Goal: Information Seeking & Learning: Learn about a topic

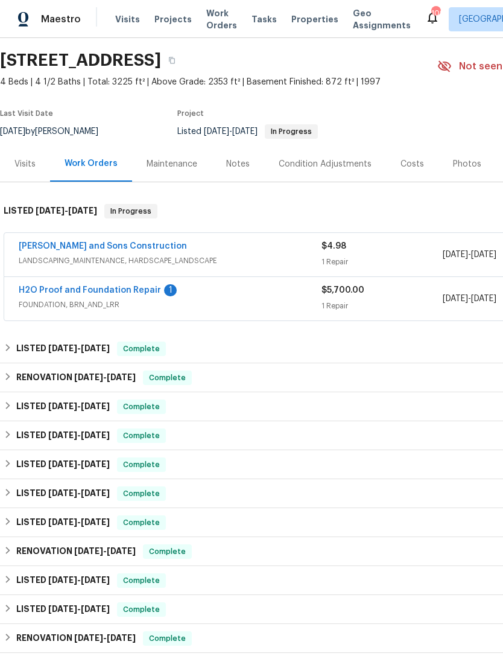
scroll to position [37, 0]
click at [120, 293] on link "H2O Proof and Foundation Repair" at bounding box center [90, 290] width 142 height 8
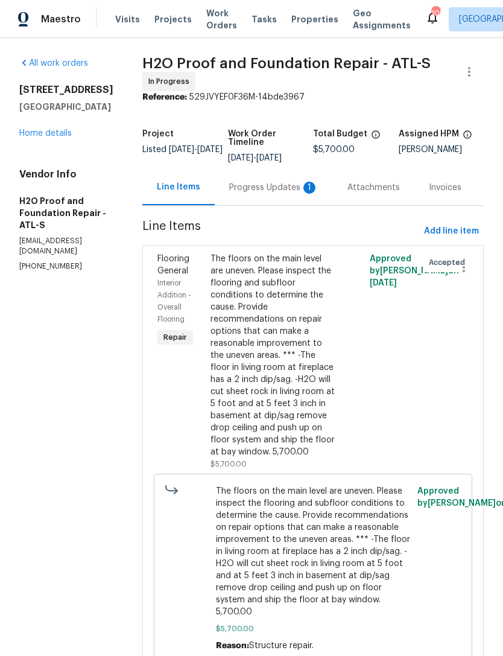
click at [37, 138] on link "Home details" at bounding box center [45, 133] width 53 height 8
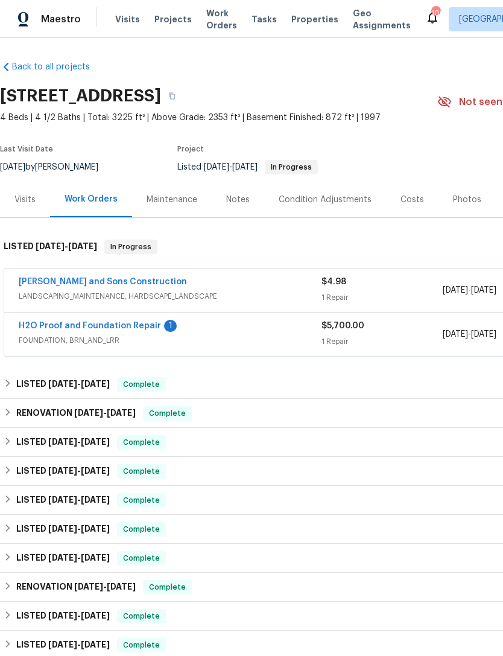
scroll to position [1, 0]
click at [112, 286] on link "[PERSON_NAME] and Sons Construction" at bounding box center [103, 282] width 168 height 8
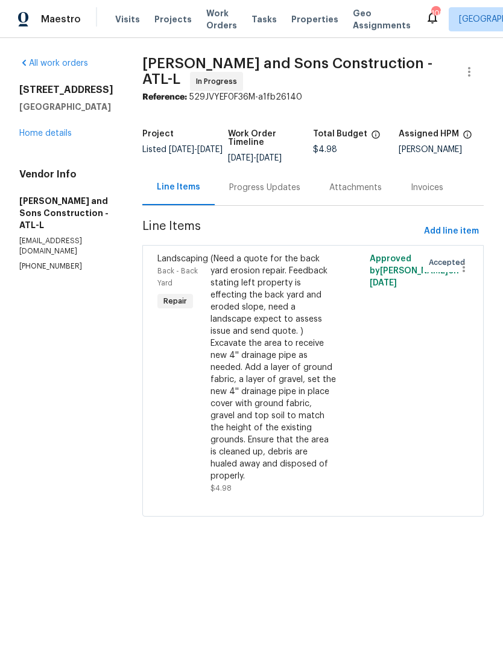
click at [60, 138] on link "Home details" at bounding box center [45, 133] width 53 height 8
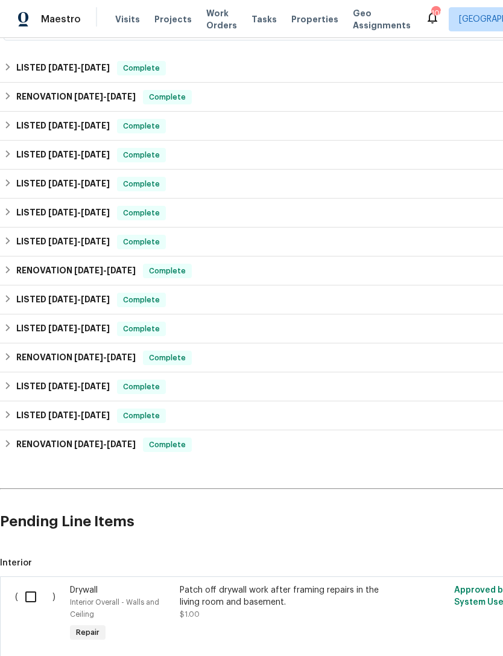
scroll to position [319, 0]
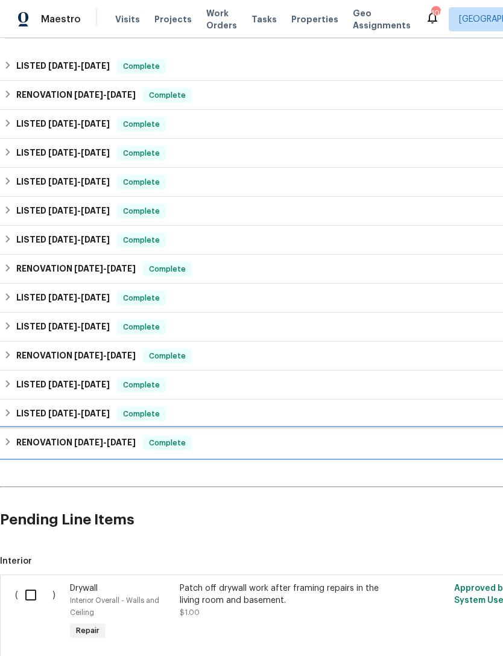
click at [287, 449] on div "RENOVATION [DATE] - [DATE] Complete" at bounding box center [341, 443] width 675 height 14
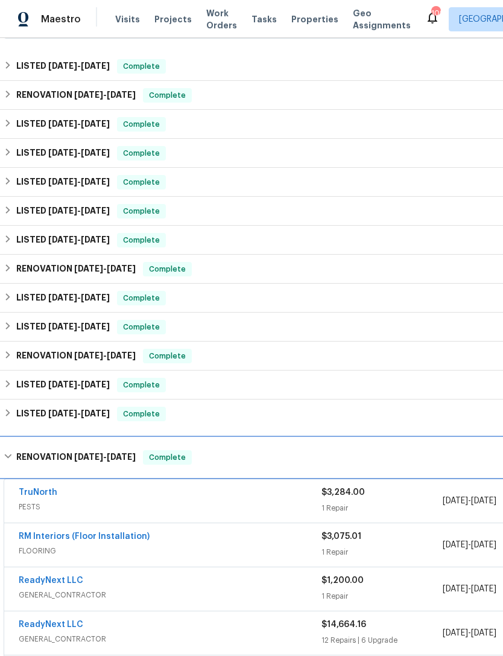
click at [322, 458] on div "RENOVATION [DATE] - [DATE] Complete" at bounding box center [341, 457] width 675 height 14
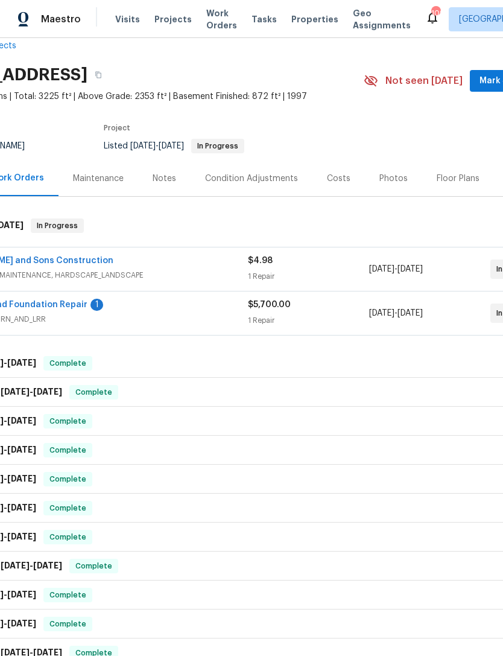
scroll to position [23, 74]
click at [343, 182] on div "Costs" at bounding box center [339, 178] width 24 height 12
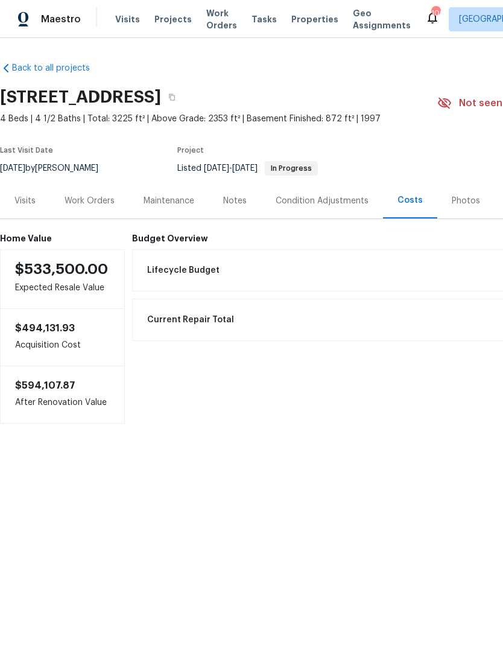
click at [100, 201] on div "Work Orders" at bounding box center [90, 201] width 50 height 12
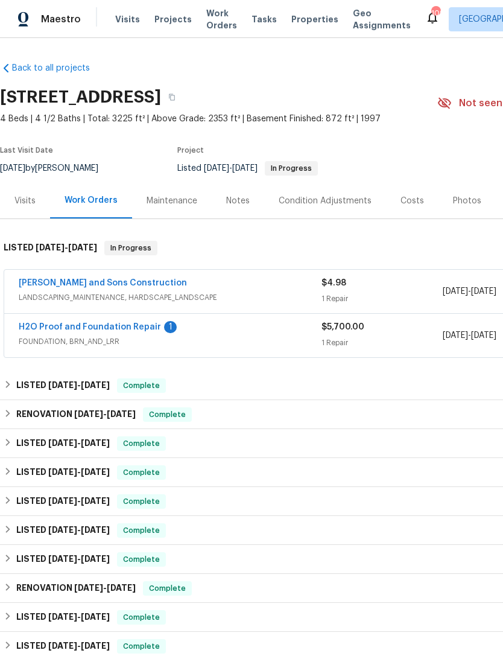
click at [289, 417] on div "RENOVATION [DATE] - [DATE] Complete" at bounding box center [341, 414] width 675 height 14
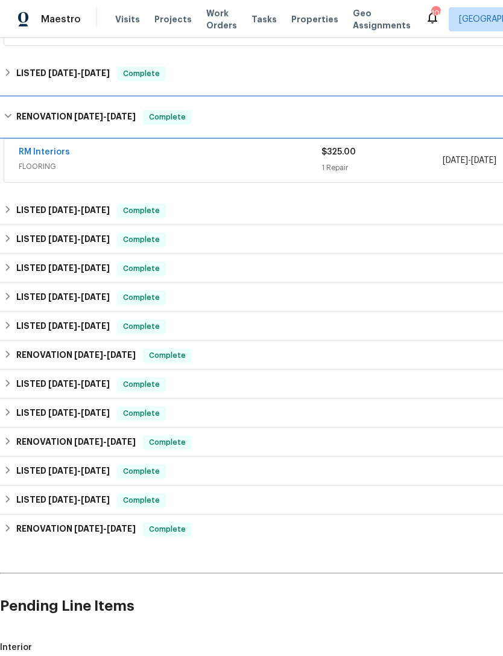
scroll to position [314, 0]
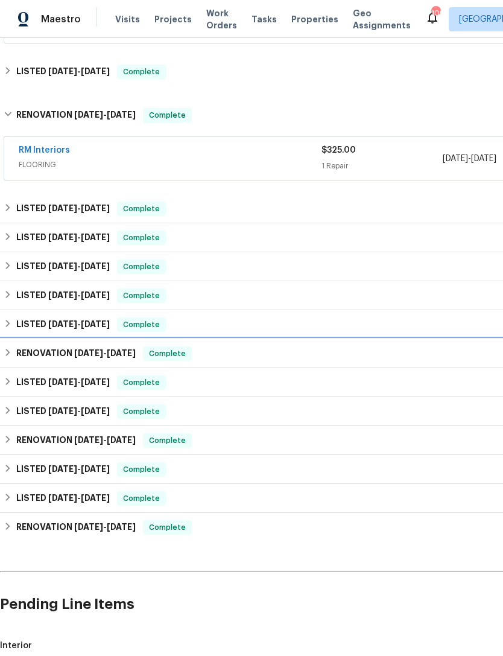
click at [322, 356] on div "RENOVATION [DATE] - [DATE] Complete" at bounding box center [341, 353] width 675 height 14
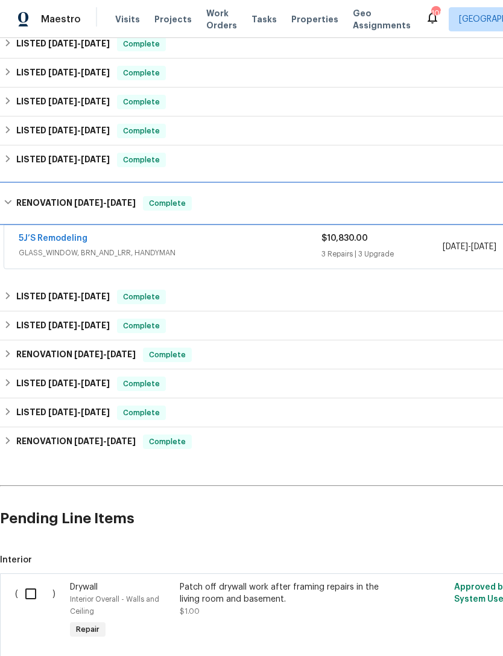
scroll to position [481, 0]
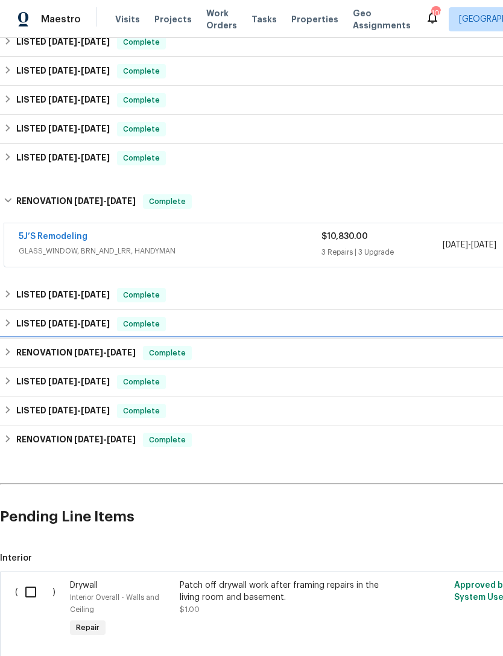
click at [335, 353] on div "RENOVATION [DATE] - [DATE] Complete" at bounding box center [341, 353] width 675 height 14
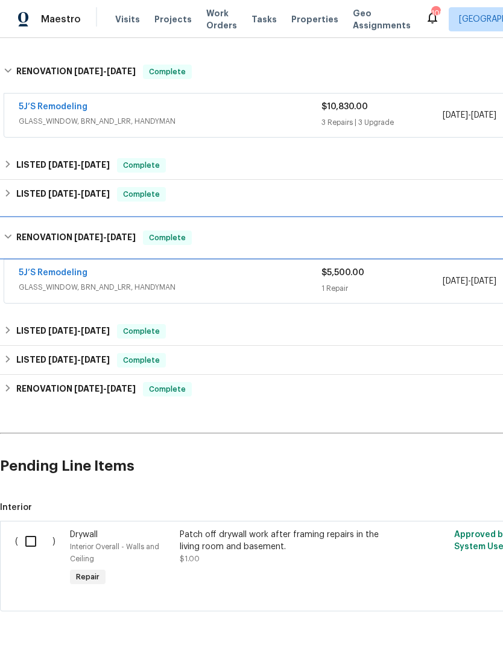
scroll to position [610, 0]
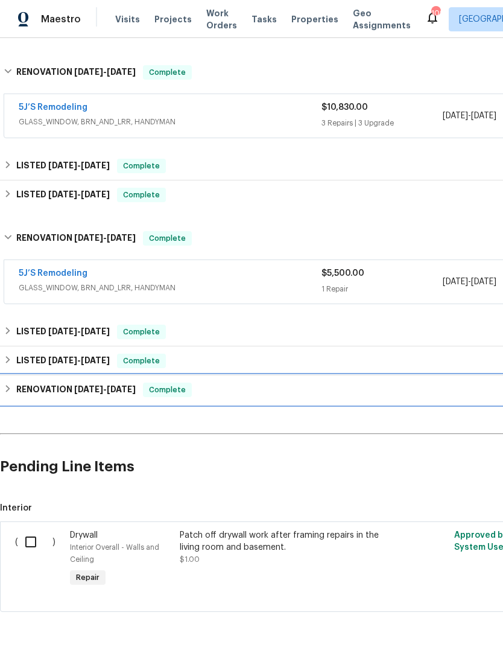
click at [337, 397] on div "RENOVATION [DATE] - [DATE] Complete" at bounding box center [341, 389] width 682 height 29
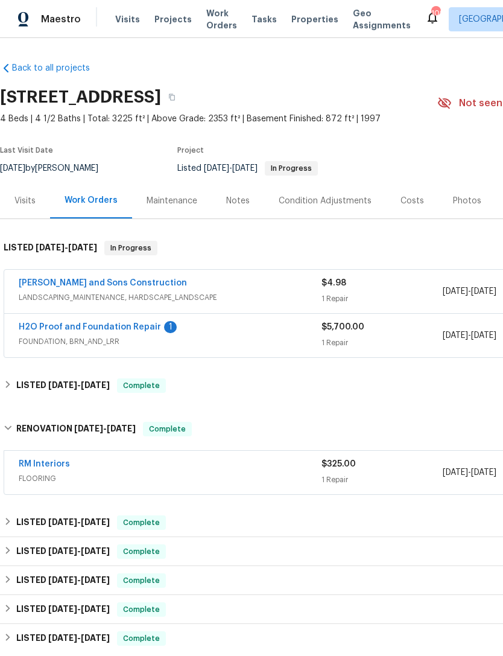
scroll to position [0, 0]
click at [243, 203] on div "Notes" at bounding box center [238, 201] width 24 height 12
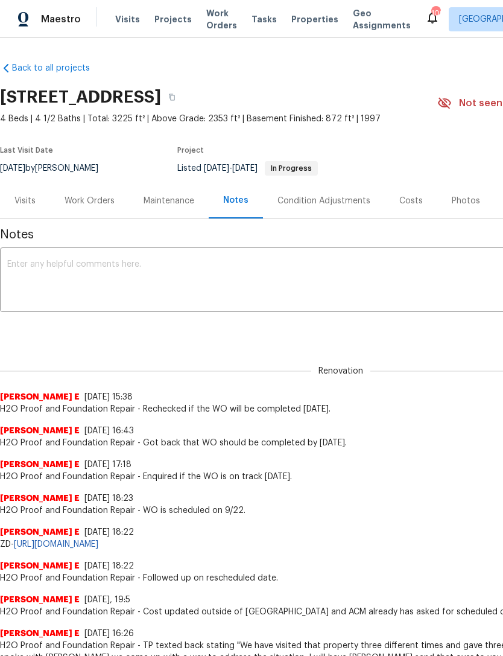
click at [405, 200] on div "Costs" at bounding box center [412, 201] width 24 height 12
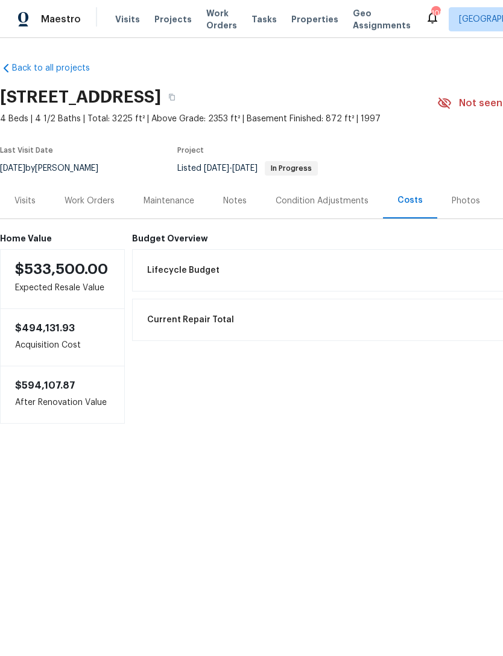
click at [18, 191] on div "Visits" at bounding box center [25, 201] width 50 height 36
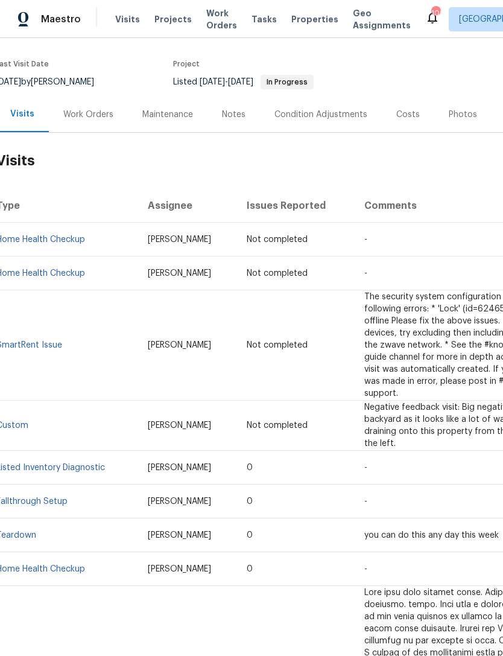
scroll to position [88, 4]
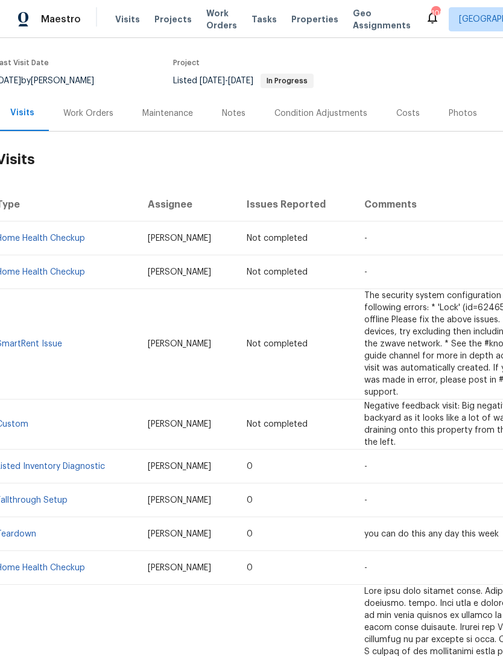
click at [79, 115] on div "Work Orders" at bounding box center [88, 113] width 50 height 12
